Goal: Navigation & Orientation: Find specific page/section

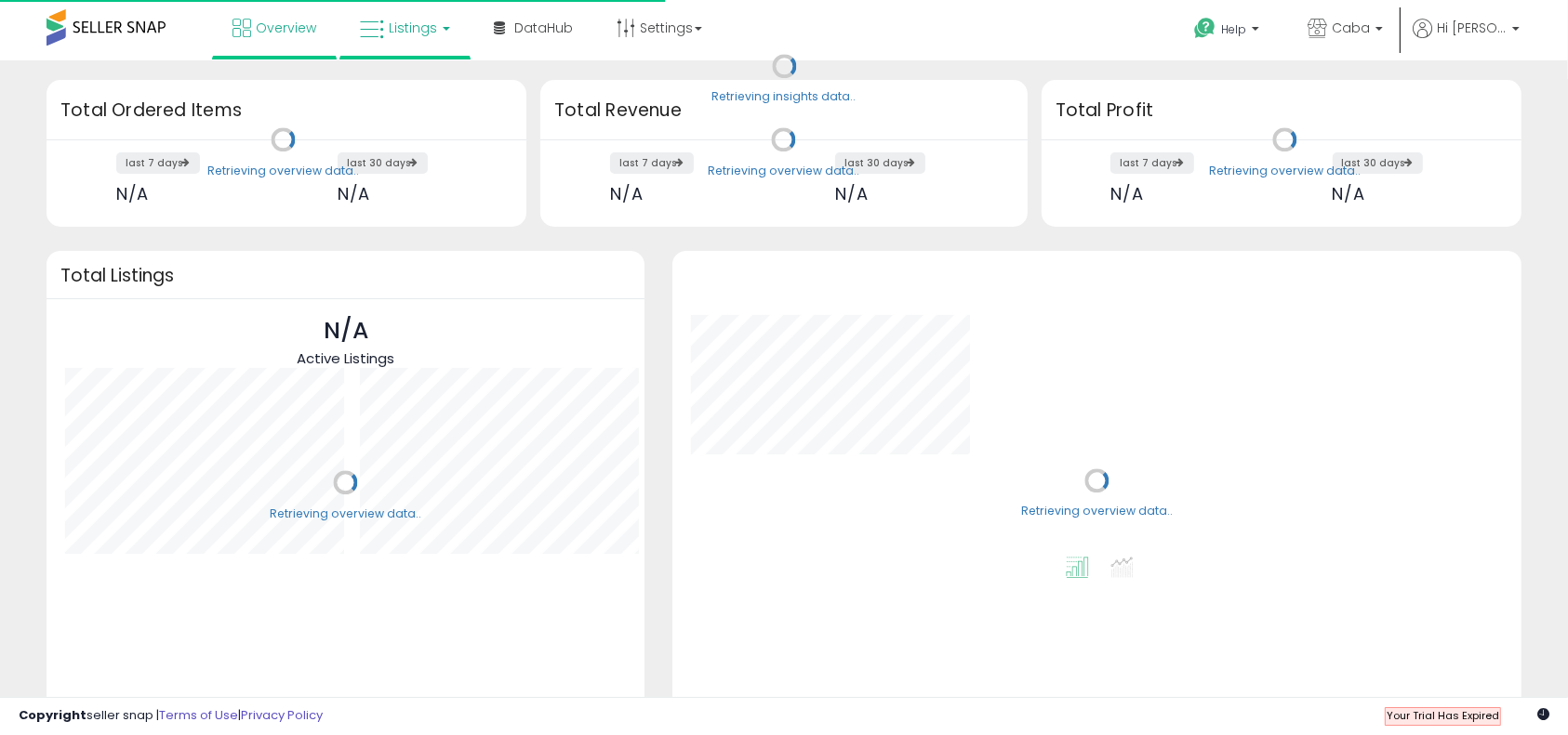
click at [395, 19] on span "Listings" at bounding box center [413, 29] width 49 height 19
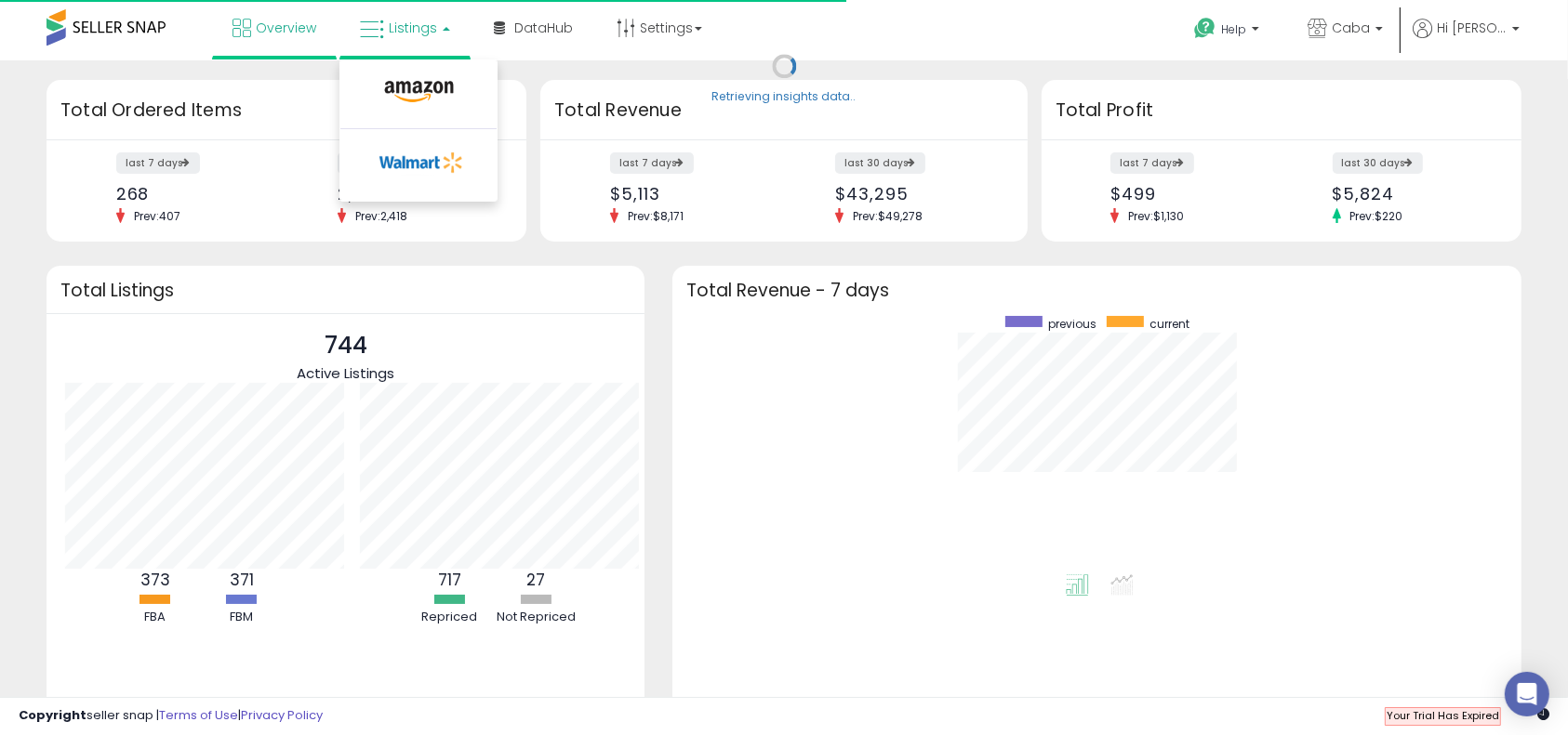
scroll to position [186, 295]
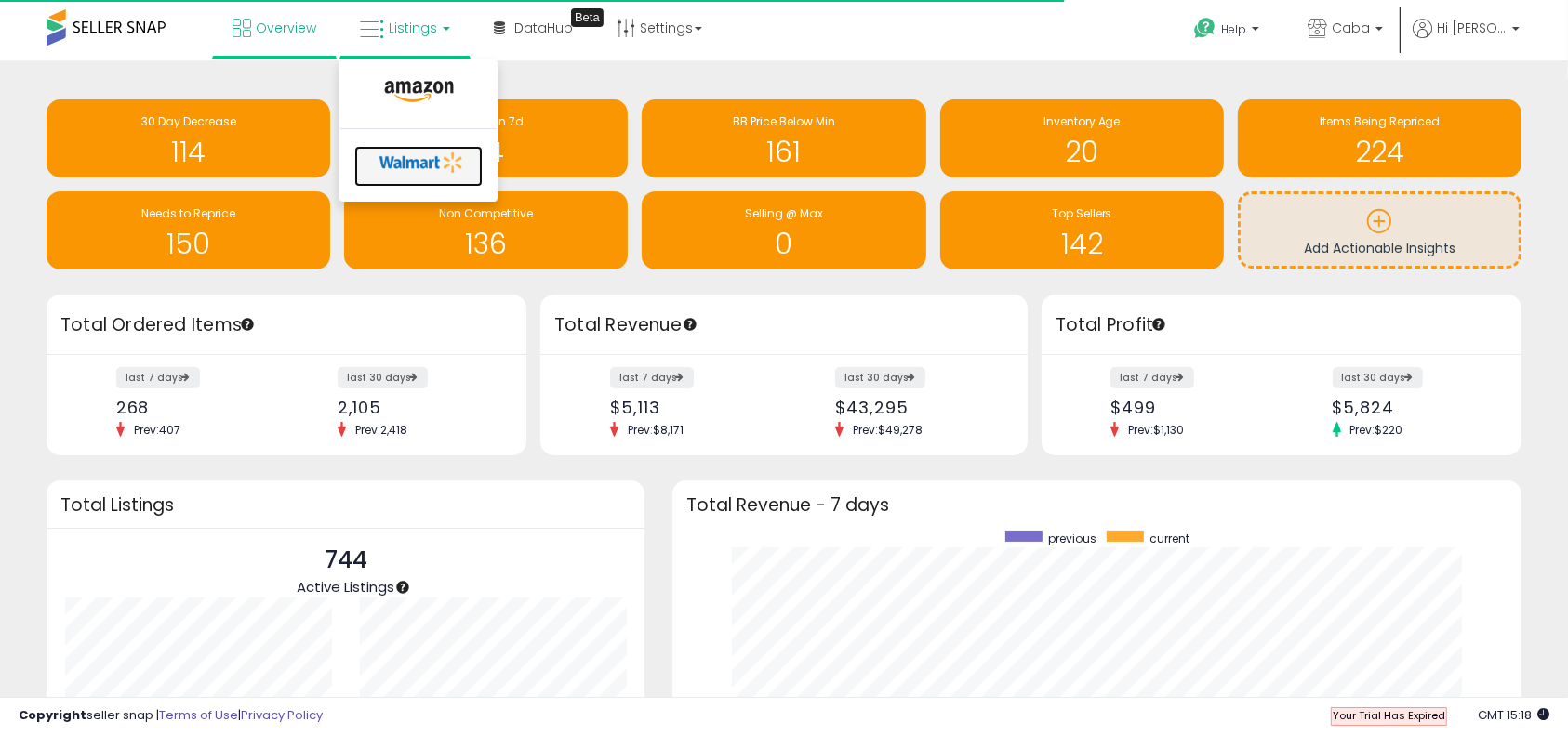
click at [416, 164] on icon at bounding box center [422, 162] width 97 height 28
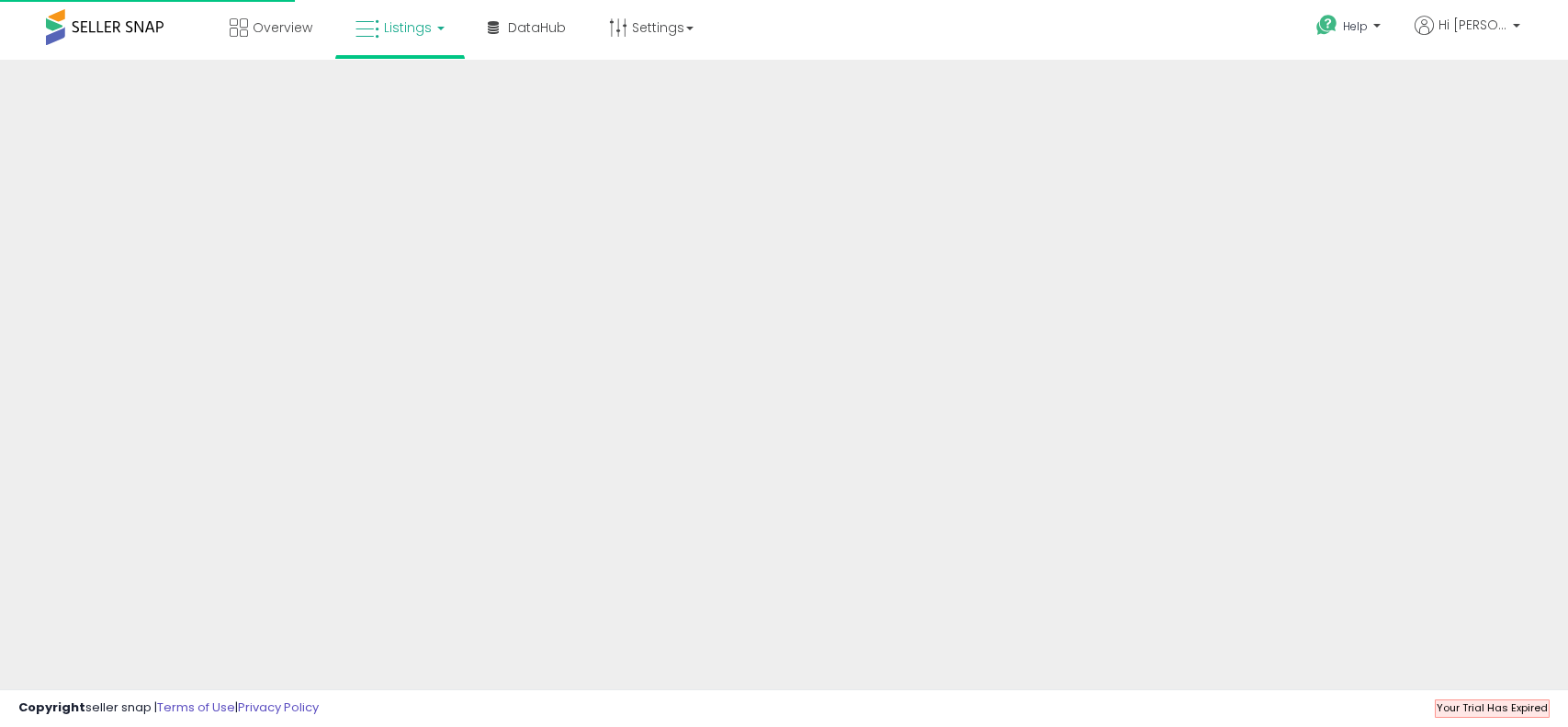
click at [892, 48] on div "Overview Listings DataHub" at bounding box center [504, 39] width 1037 height 78
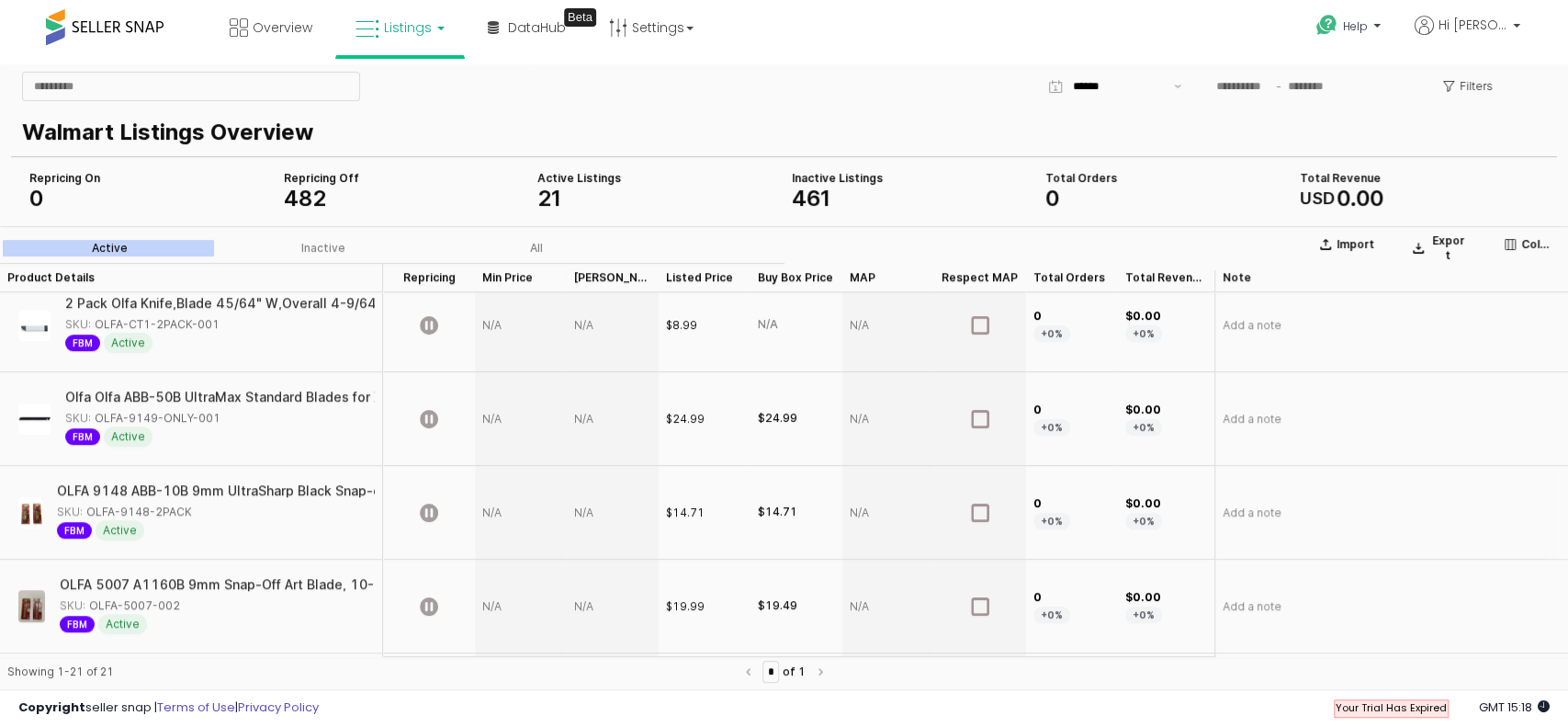
scroll to position [1623, 0]
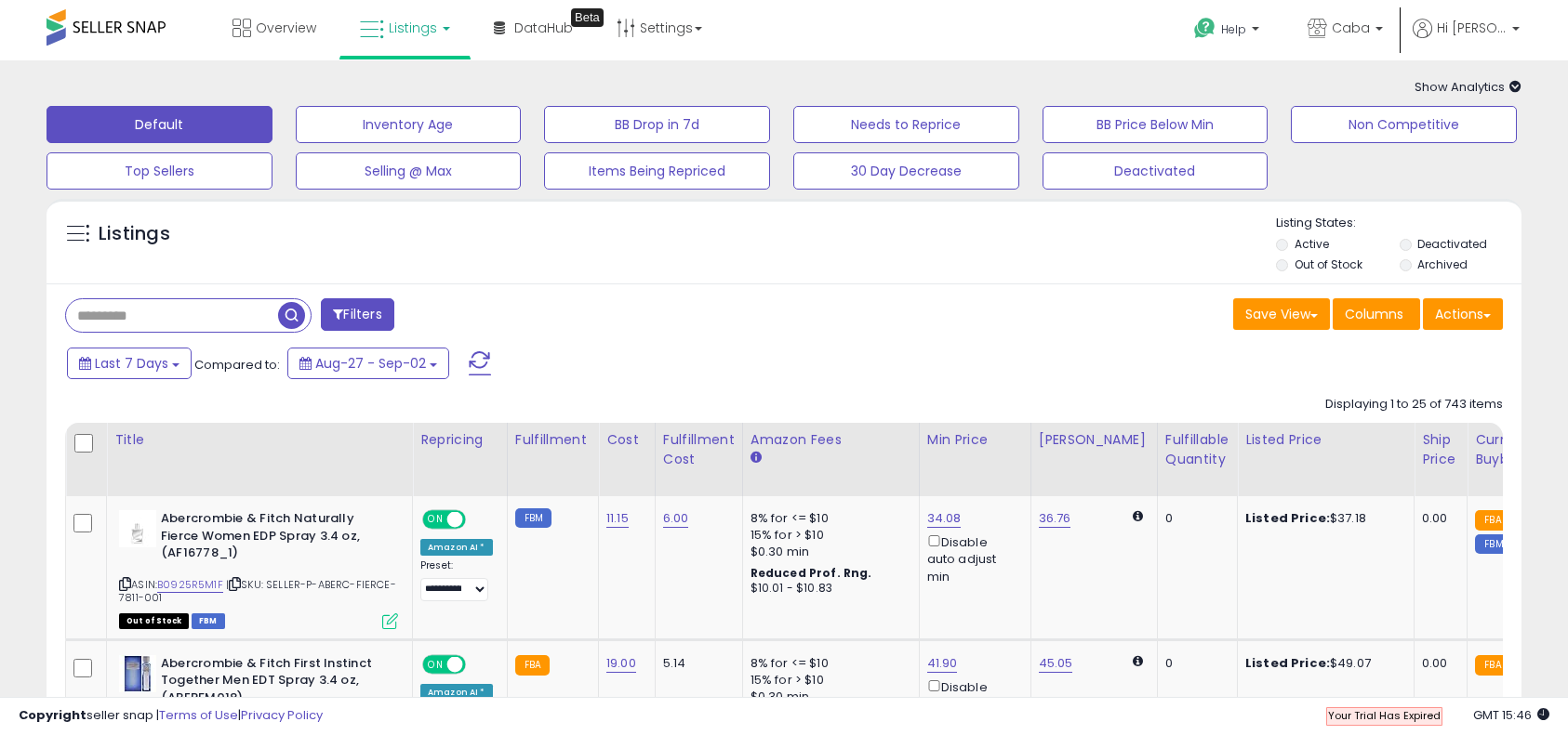
scroll to position [124, 0]
